Goal: Check status: Check status

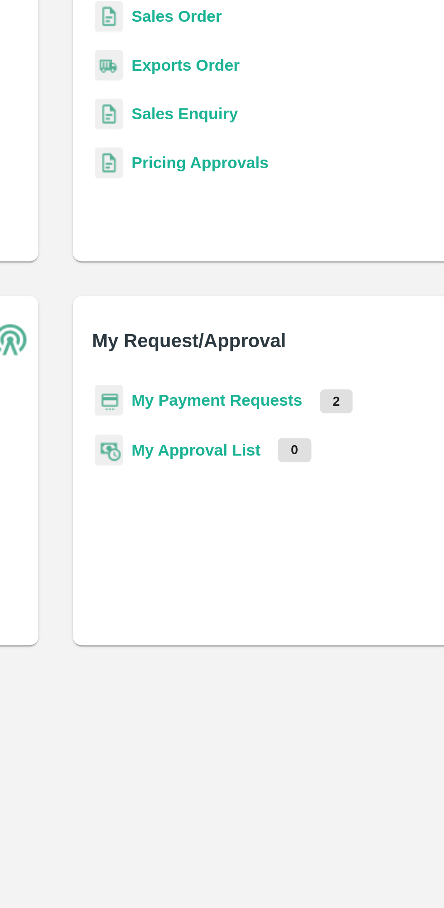
click at [266, 419] on b "My Payment Requests" at bounding box center [290, 420] width 72 height 7
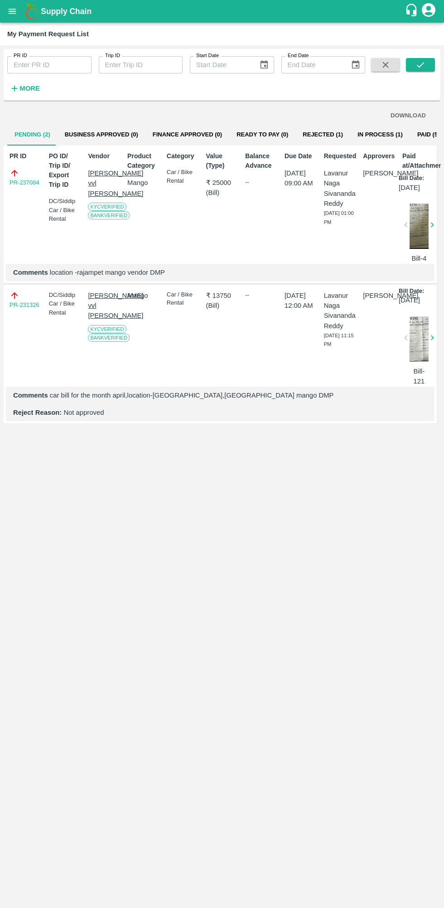
click at [357, 132] on button "In Process (1)" at bounding box center [380, 135] width 60 height 22
click at [350, 134] on button "In Process (1)" at bounding box center [380, 135] width 60 height 22
